Goal: Information Seeking & Learning: Learn about a topic

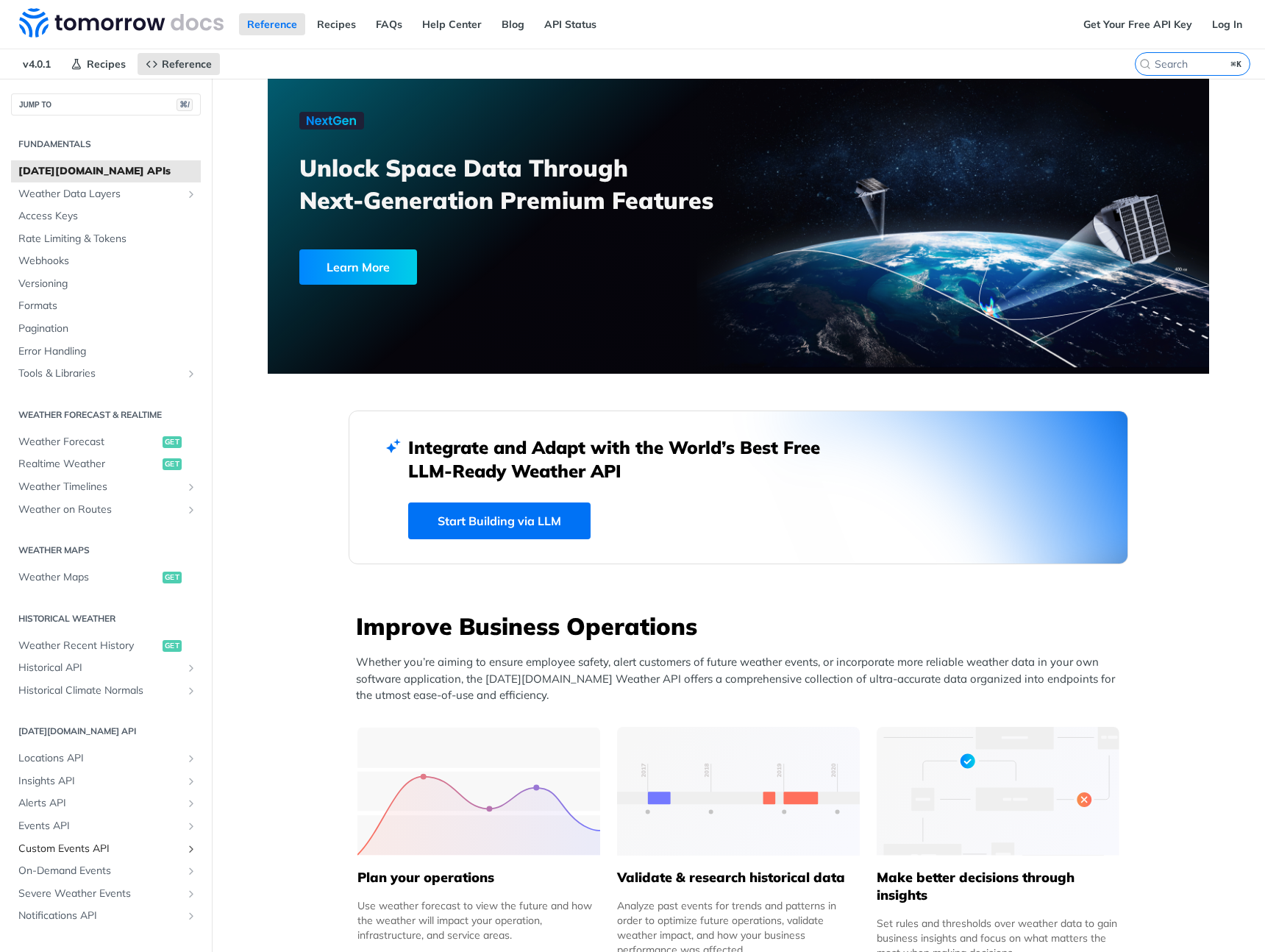
click at [91, 843] on span "Custom Events API" at bounding box center [100, 848] width 164 height 15
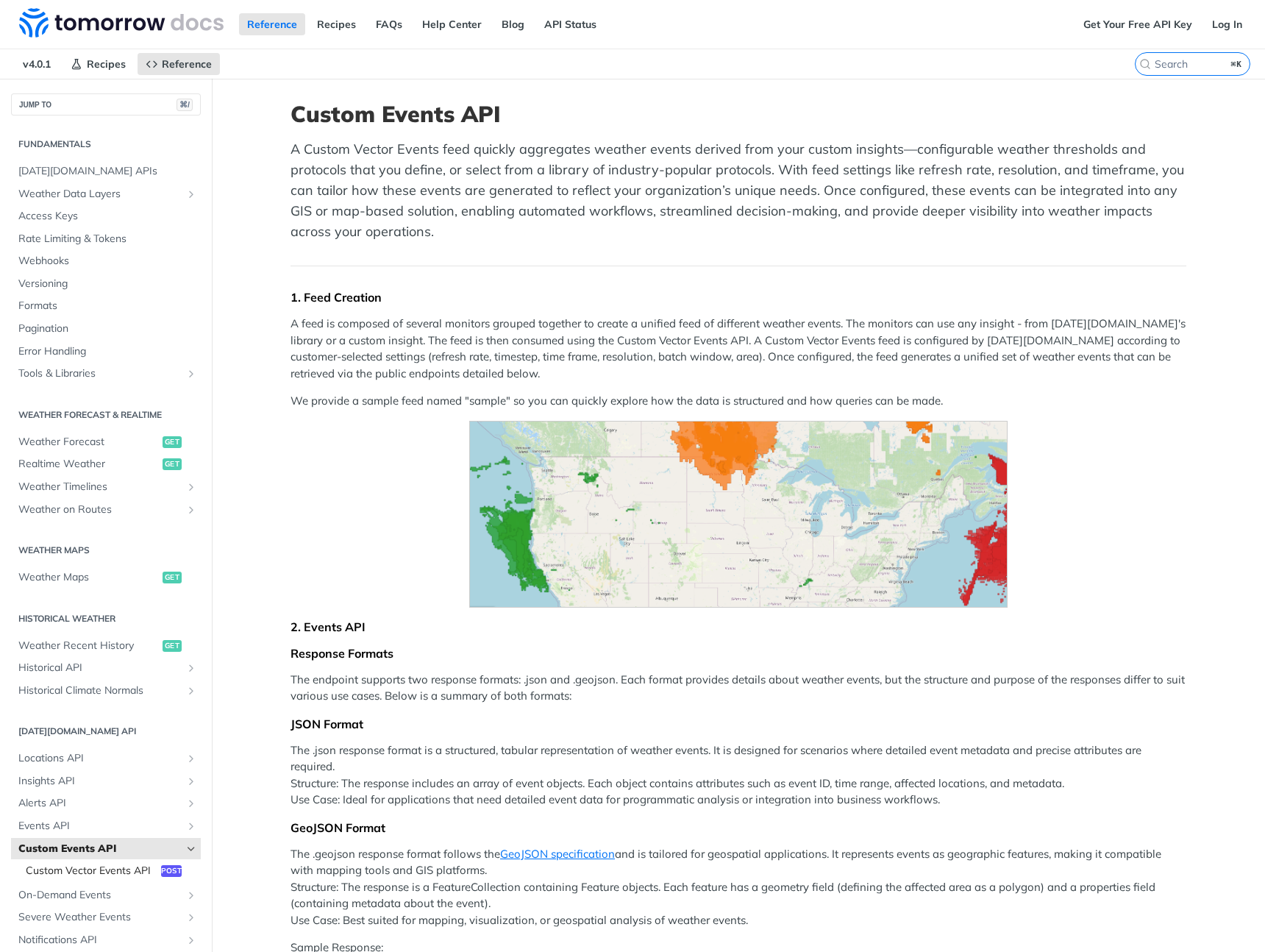
click at [122, 868] on span "Custom Vector Events API" at bounding box center [91, 871] width 132 height 15
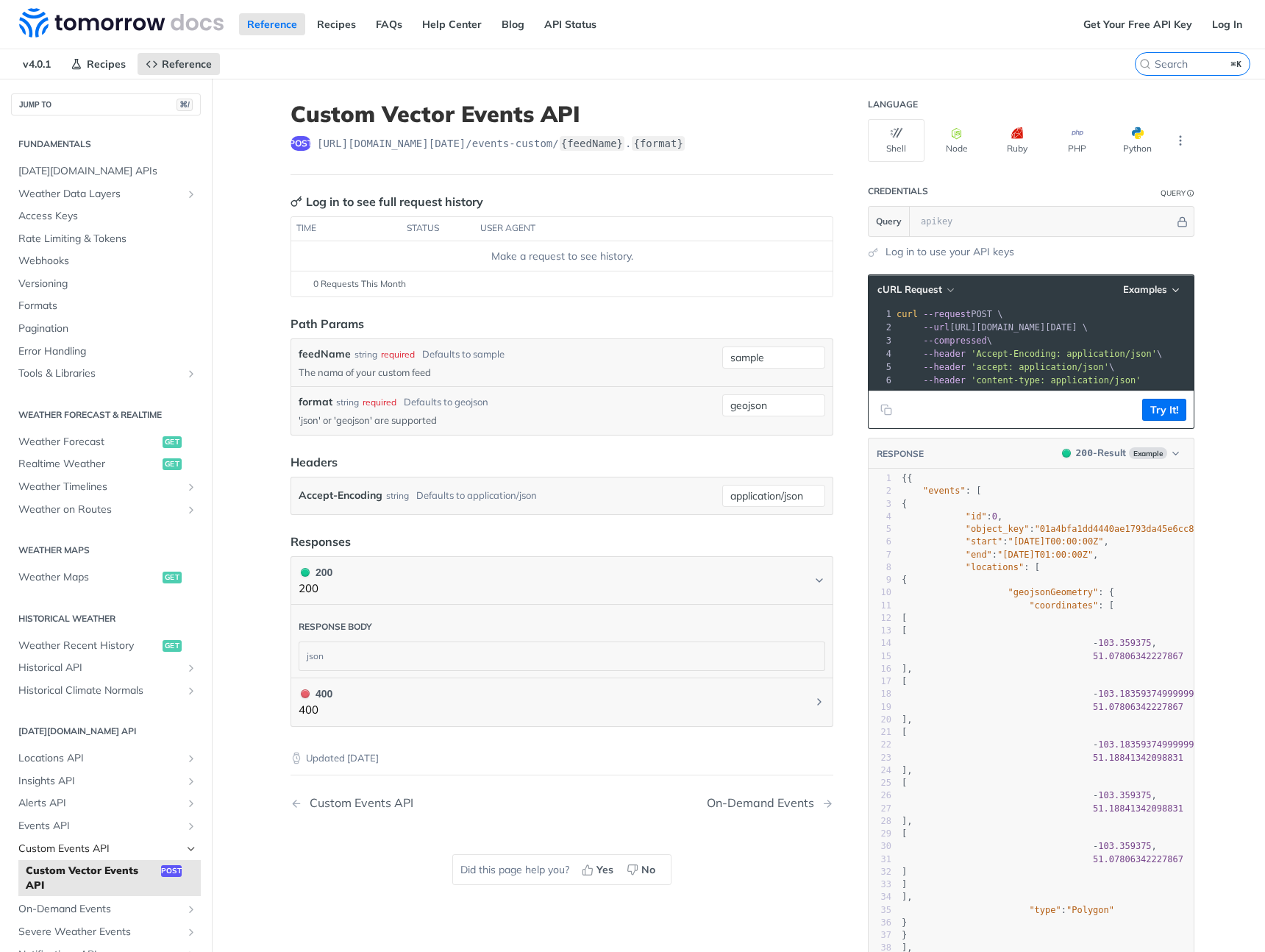
click at [72, 844] on span "Custom Events API" at bounding box center [100, 848] width 164 height 15
